Goal: Task Accomplishment & Management: Use online tool/utility

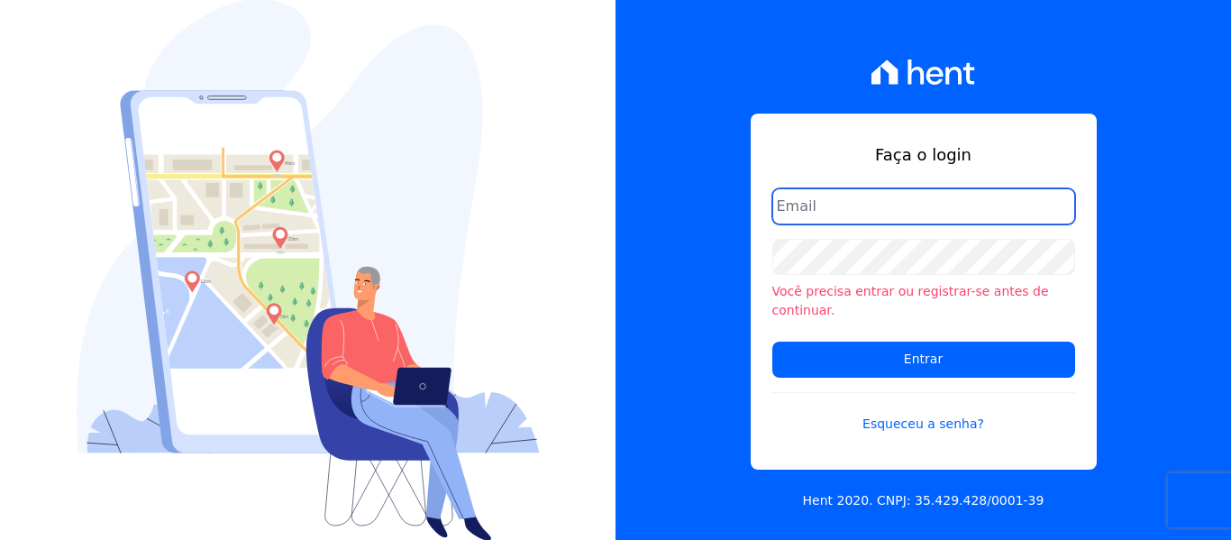
click at [917, 224] on input "email" at bounding box center [924, 206] width 303 height 36
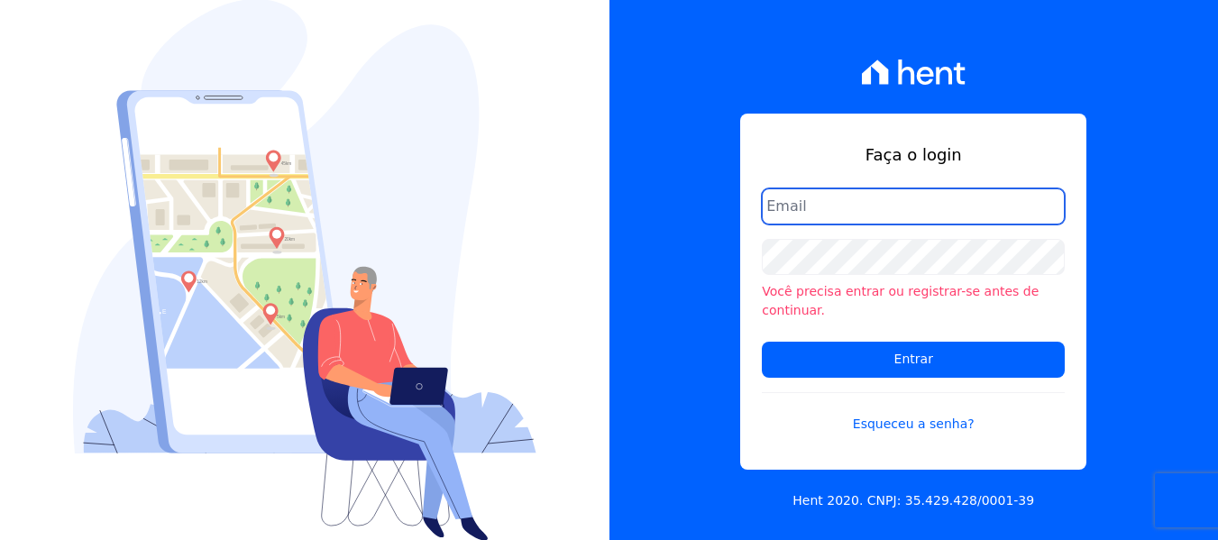
drag, startPoint x: 828, startPoint y: 212, endPoint x: 845, endPoint y: 232, distance: 25.6
click at [828, 212] on input "email" at bounding box center [913, 206] width 303 height 36
type input "FINANCEIRO@VOLUMEENGENHARIA.COM.BR"
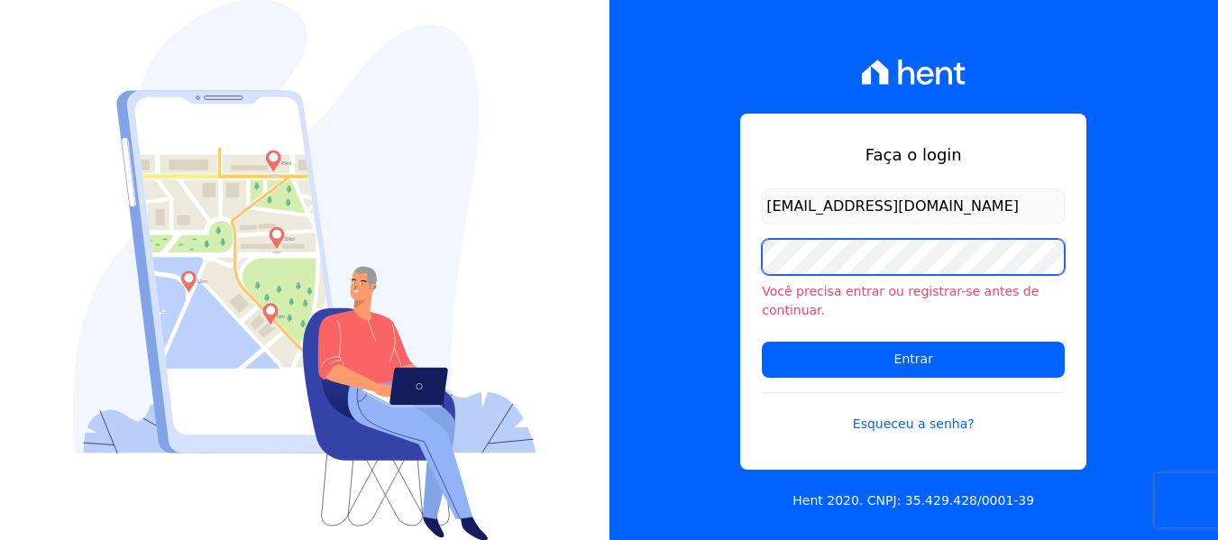
click at [762, 342] on input "Entrar" at bounding box center [913, 360] width 303 height 36
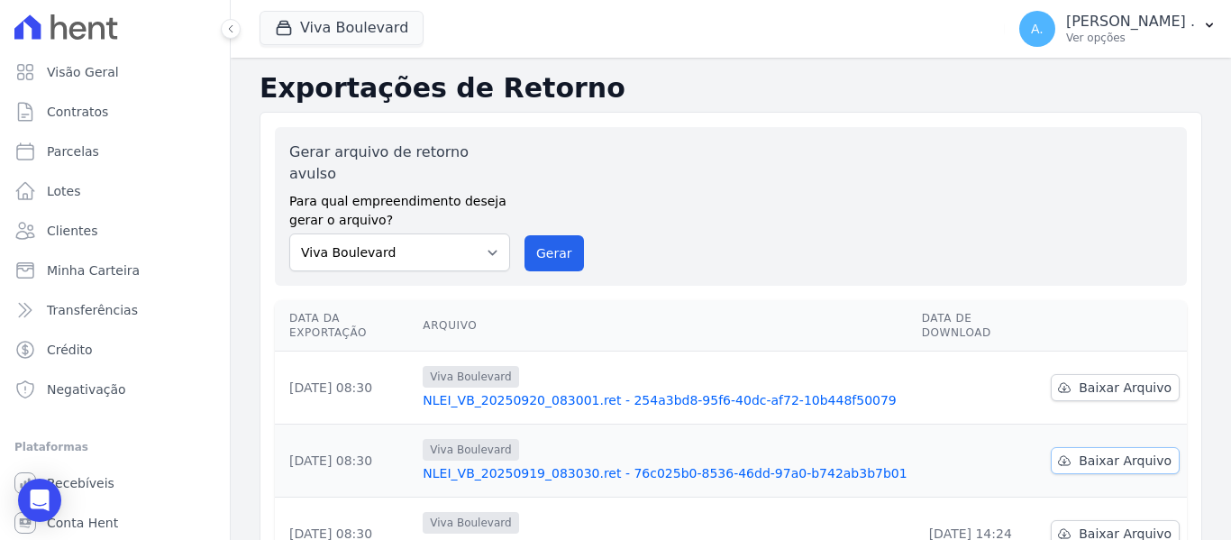
scroll to position [180, 0]
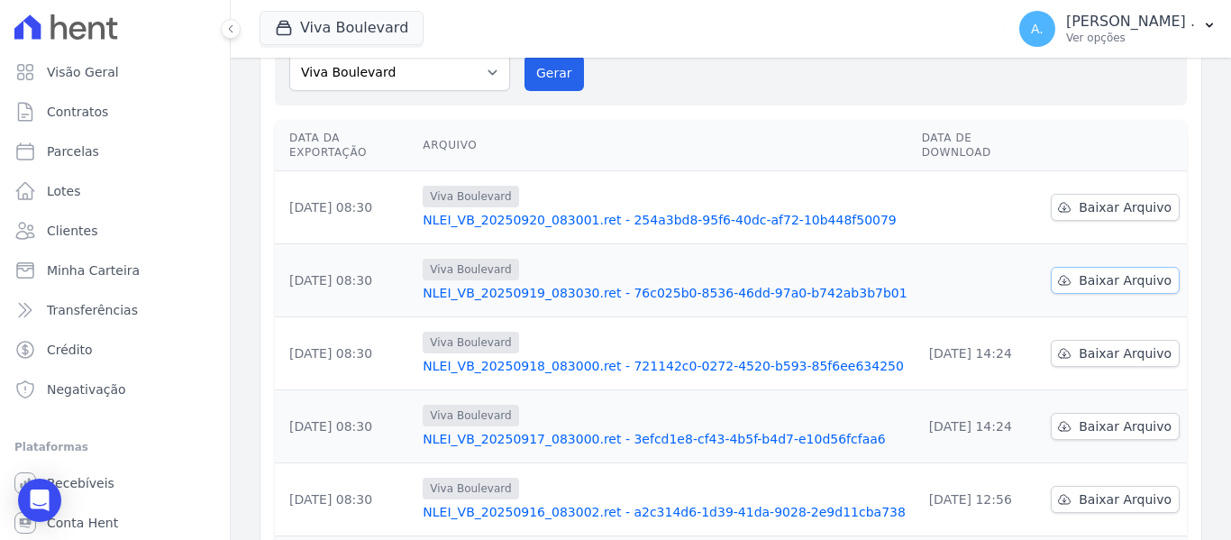
click at [1090, 271] on span "Baixar Arquivo" at bounding box center [1125, 280] width 93 height 18
click at [1084, 198] on span "Baixar Arquivo" at bounding box center [1125, 207] width 93 height 18
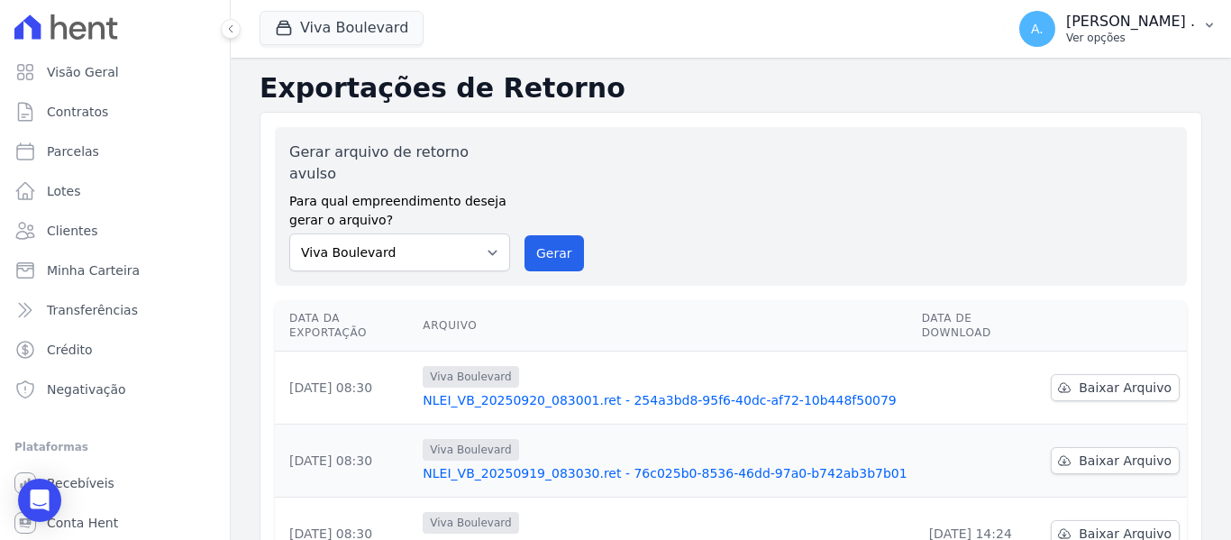
click at [1149, 30] on p "[PERSON_NAME] ." at bounding box center [1130, 22] width 129 height 18
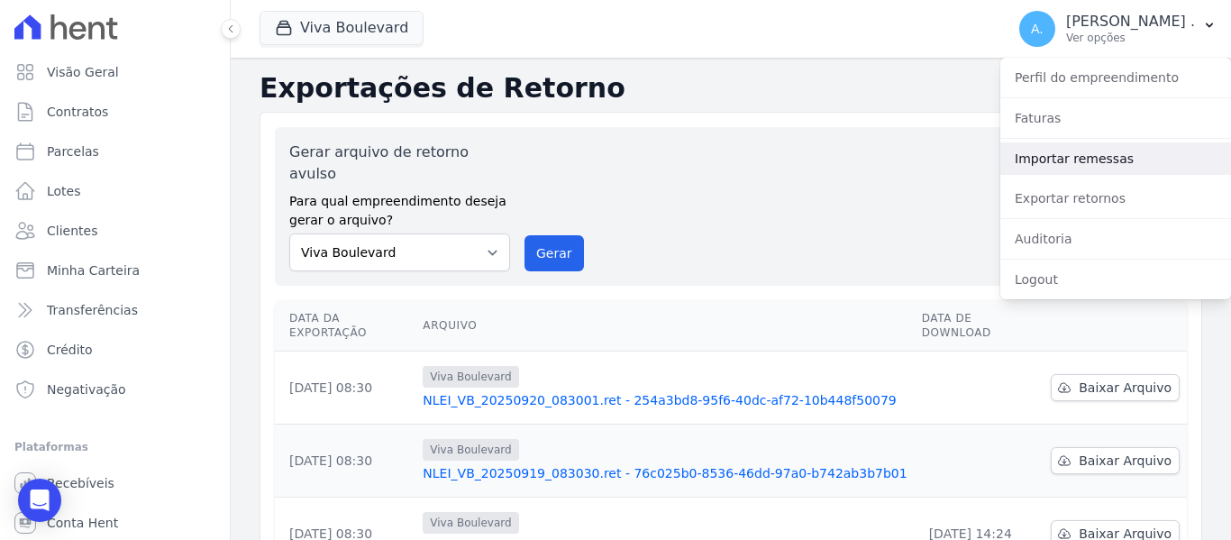
click at [1044, 151] on link "Importar remessas" at bounding box center [1116, 158] width 231 height 32
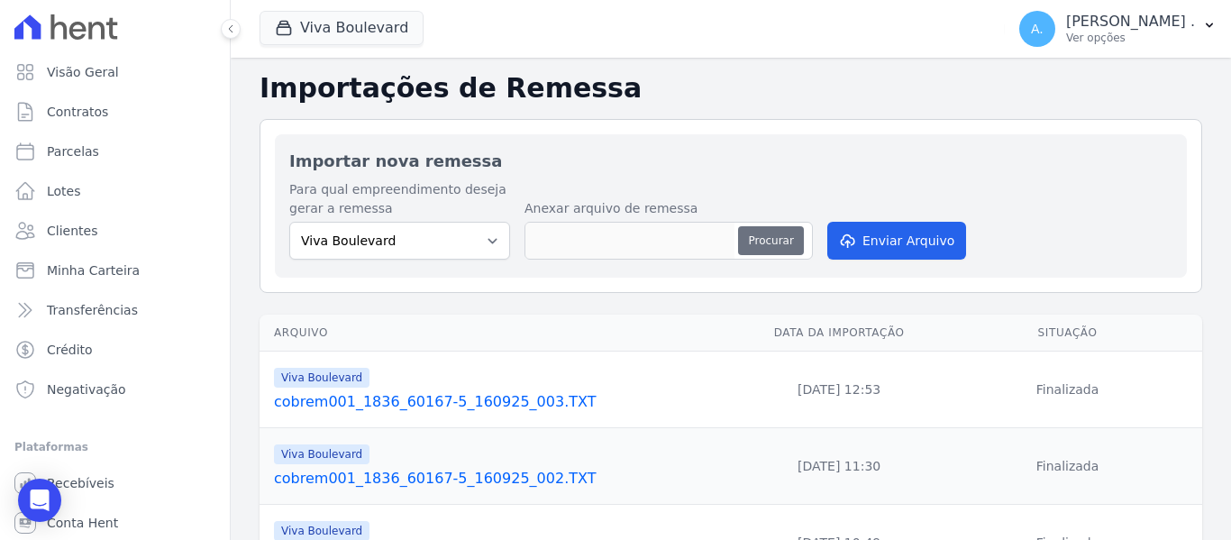
click at [773, 242] on button "Procurar" at bounding box center [770, 240] width 65 height 29
type input "cobrem001_1836_60167-5_220925_001.TXT"
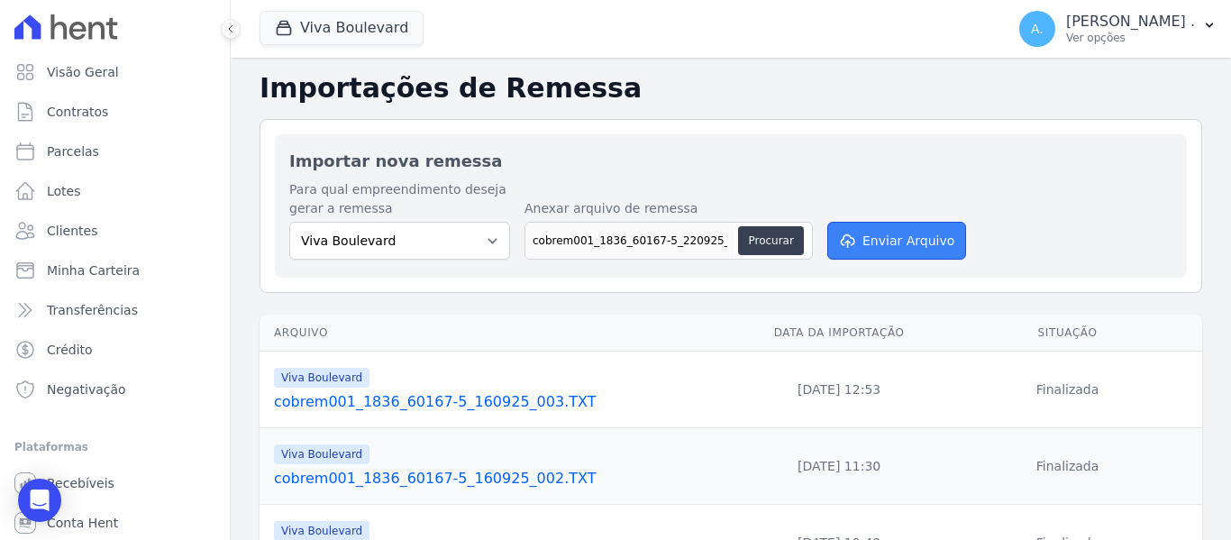
click at [860, 238] on button "Enviar Arquivo" at bounding box center [897, 241] width 139 height 38
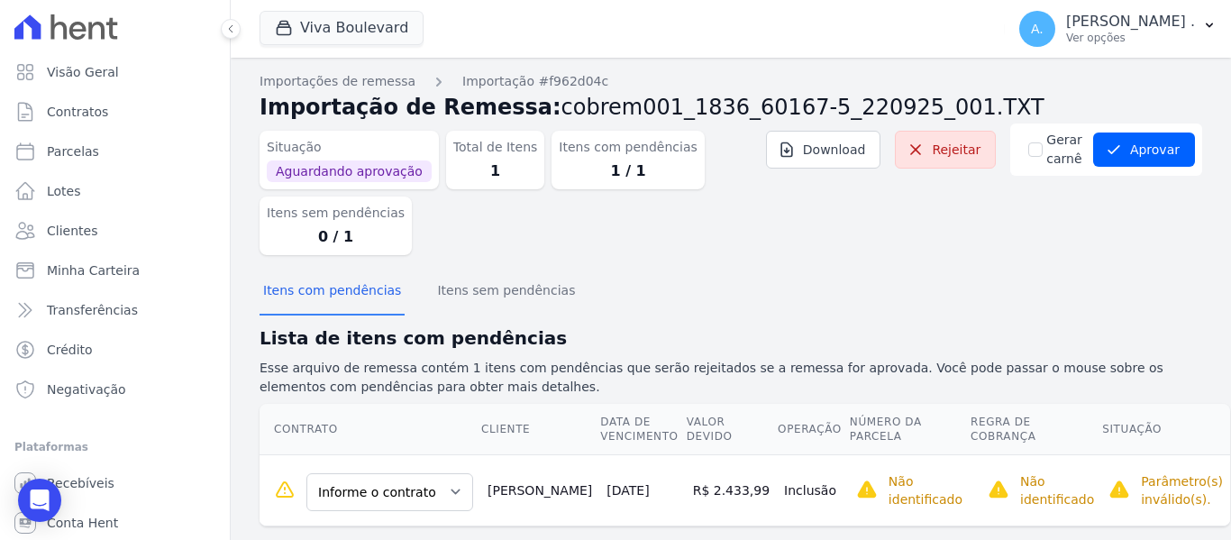
click at [777, 274] on div "Itens com pendências Itens sem pendências" at bounding box center [731, 292] width 943 height 44
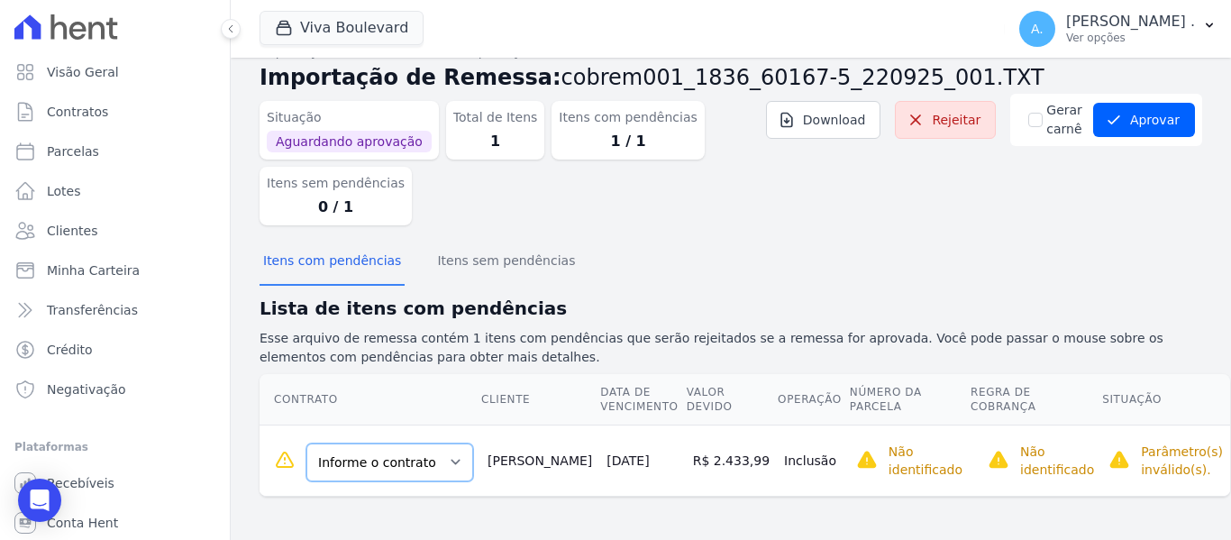
click at [385, 470] on select "Informe o contrato B16 - L01 B16 - L02 B16-L03" at bounding box center [390, 463] width 167 height 38
click at [407, 465] on select "Informe o contrato B16 - L01 B16 - L02 B16-L03" at bounding box center [390, 463] width 167 height 38
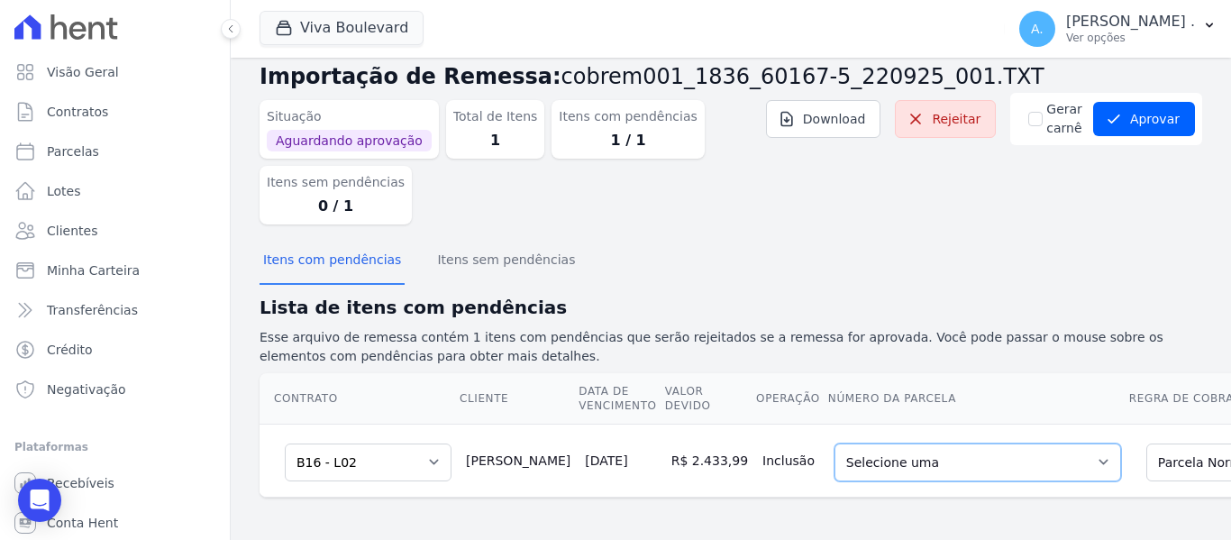
click at [865, 462] on select "Selecione uma 10 - 20/05/2025 - R$ 2.433,99 - Agendado 11 - 20/06/2025 - R$ 2.4…" at bounding box center [978, 463] width 287 height 38
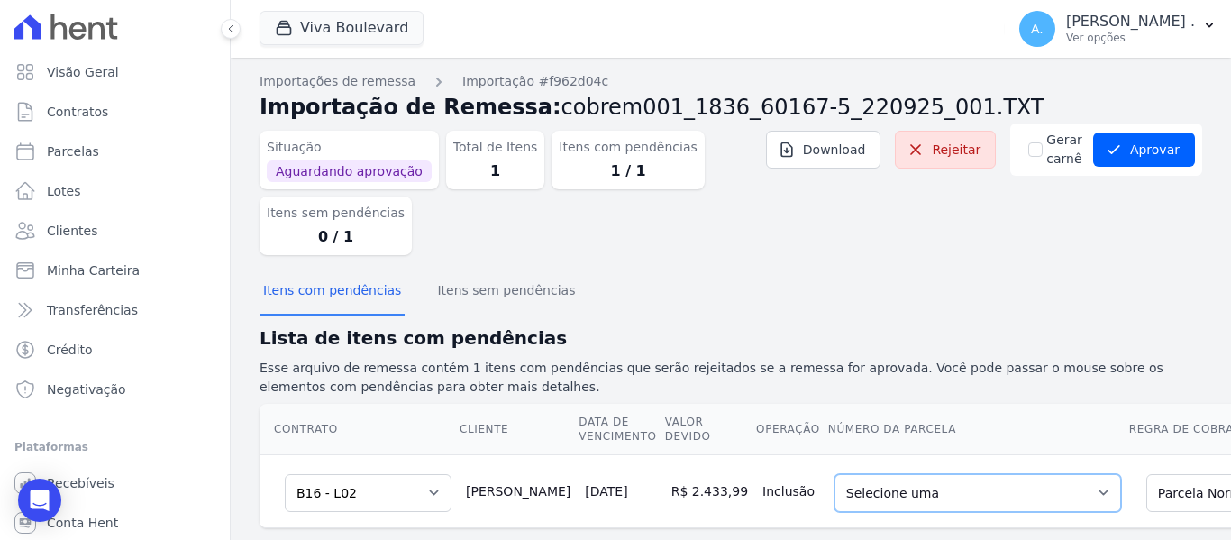
click at [847, 489] on select "Selecione uma 10 - 20/05/2025 - R$ 2.433,99 - Agendado 11 - 20/06/2025 - R$ 2.4…" at bounding box center [978, 493] width 287 height 38
drag, startPoint x: 1194, startPoint y: 403, endPoint x: 1176, endPoint y: 455, distance: 55.3
click at [1194, 403] on div "Contrato Cliente Data de Vencimento Valor devido Operação Número da Parcela Reg…" at bounding box center [889, 466] width 1316 height 139
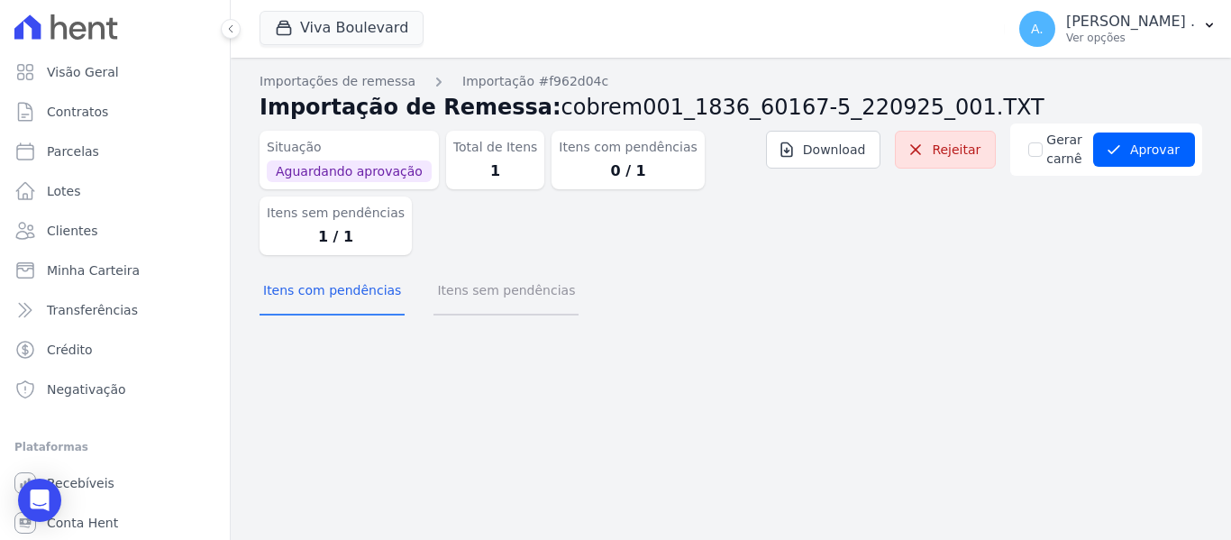
click at [442, 294] on button "Itens sem pendências" at bounding box center [506, 292] width 145 height 47
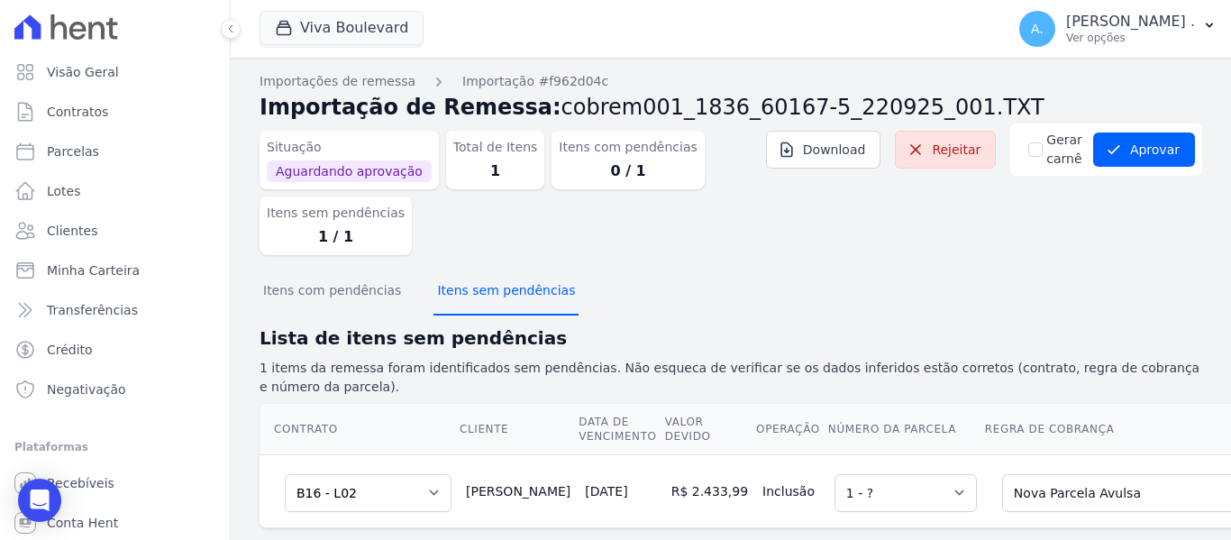
scroll to position [27, 0]
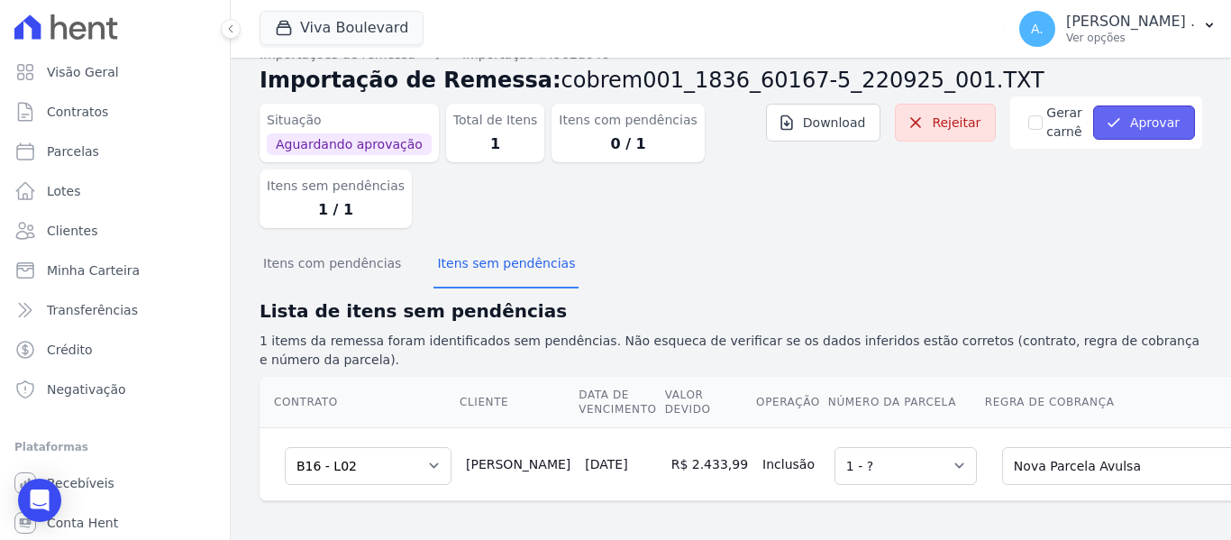
click at [1124, 118] on button "Aprovar" at bounding box center [1145, 122] width 102 height 34
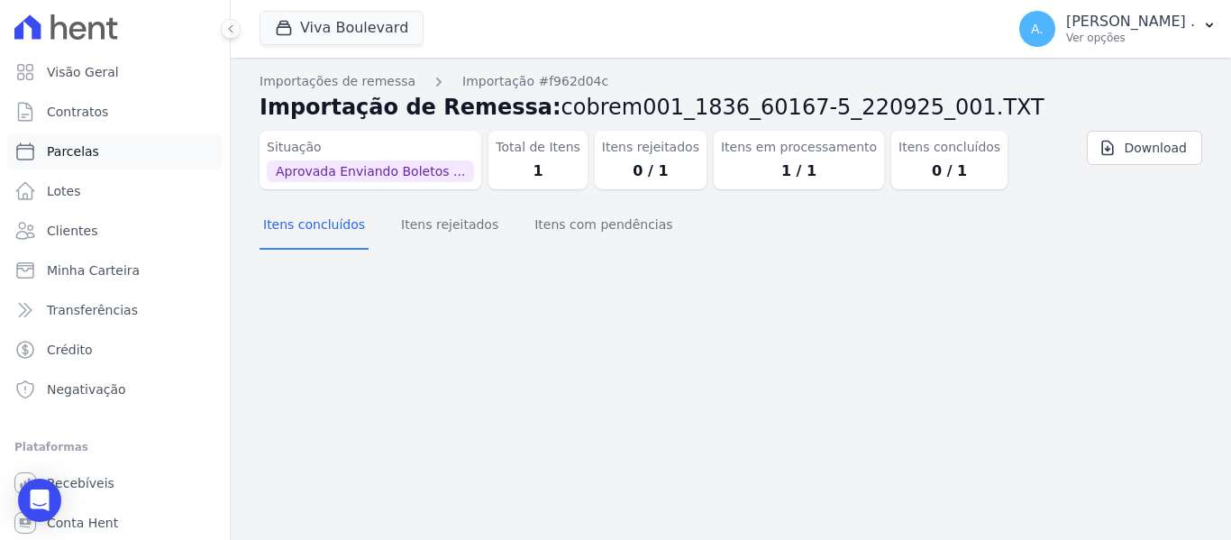
click at [61, 142] on link "Parcelas" at bounding box center [114, 151] width 215 height 36
select select
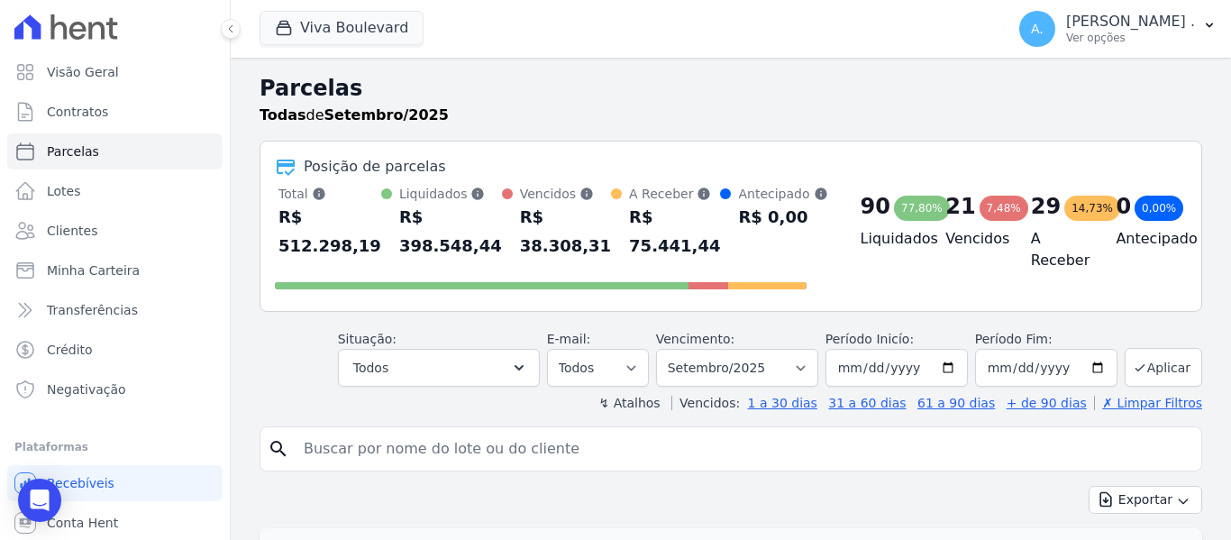
click at [383, 447] on input "search" at bounding box center [743, 449] width 901 height 36
type input "luciano"
select select
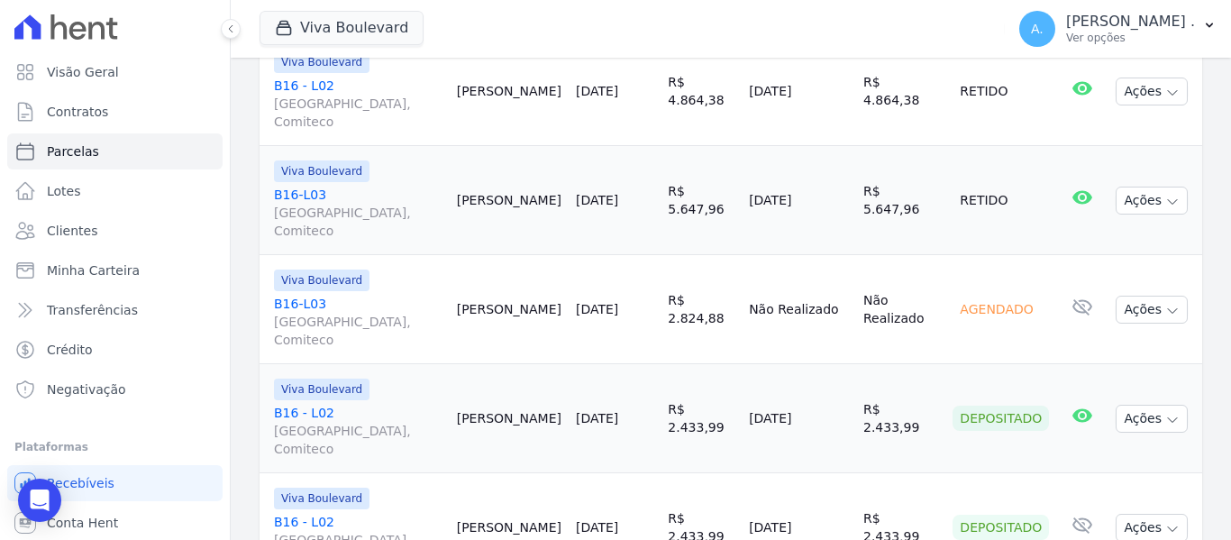
scroll to position [567, 0]
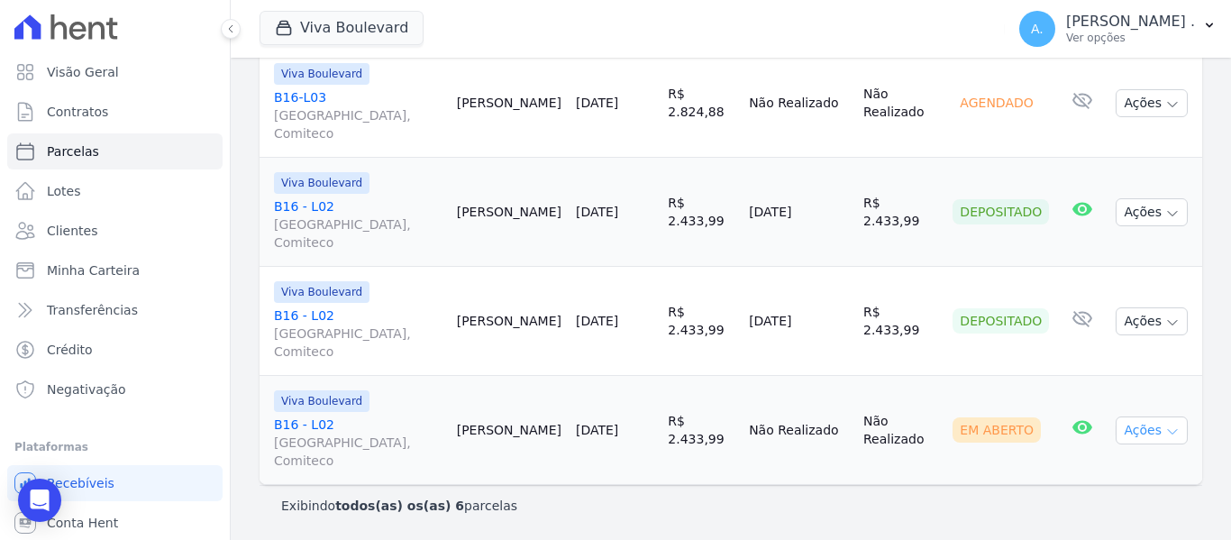
click at [1139, 425] on button "Ações" at bounding box center [1152, 430] width 72 height 28
click at [1088, 477] on link "Ver boleto" at bounding box center [1144, 471] width 173 height 33
